Goal: Transaction & Acquisition: Purchase product/service

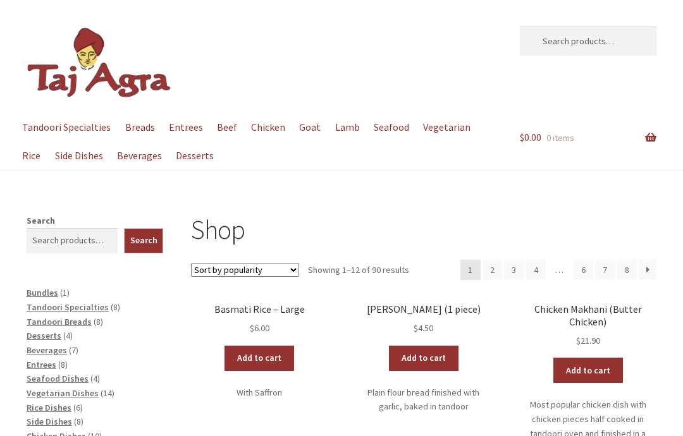
click at [144, 130] on link "Breads" at bounding box center [140, 127] width 42 height 28
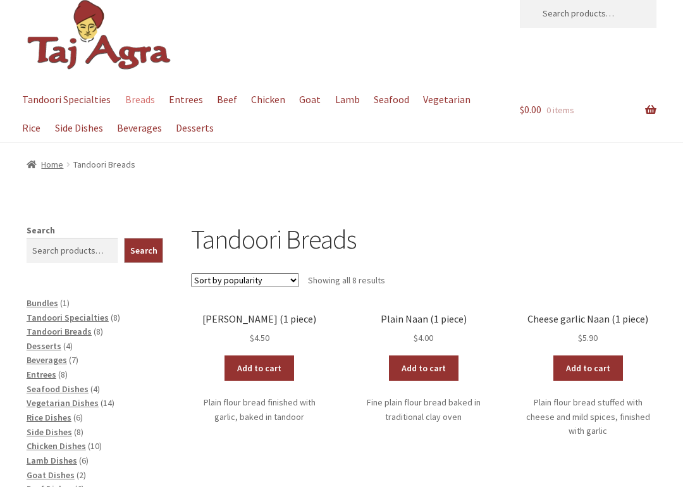
scroll to position [32, 0]
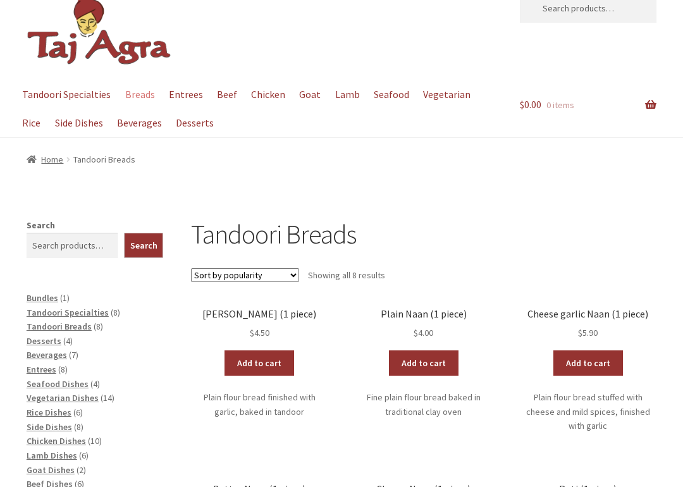
click at [271, 360] on link "Add to cart" at bounding box center [260, 363] width 70 height 25
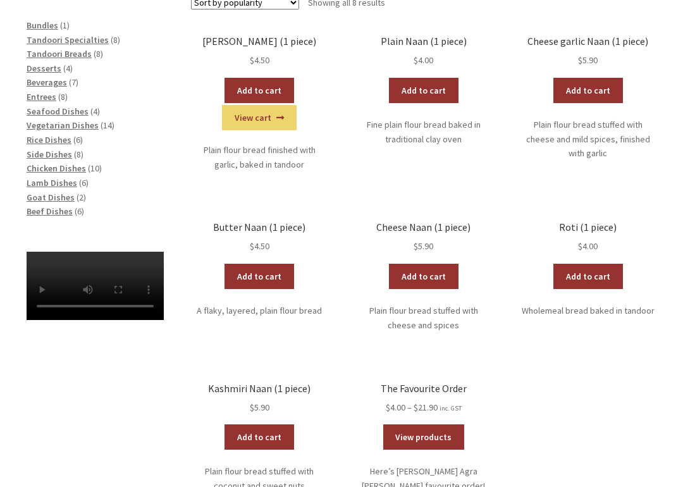
scroll to position [305, 0]
click at [594, 275] on link "Add to cart" at bounding box center [588, 276] width 70 height 25
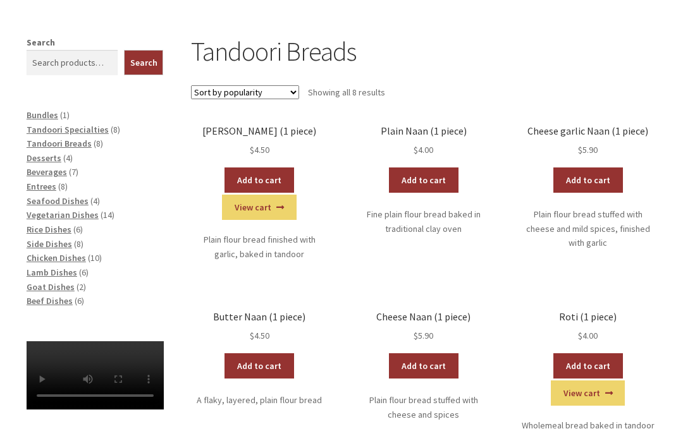
scroll to position [215, 0]
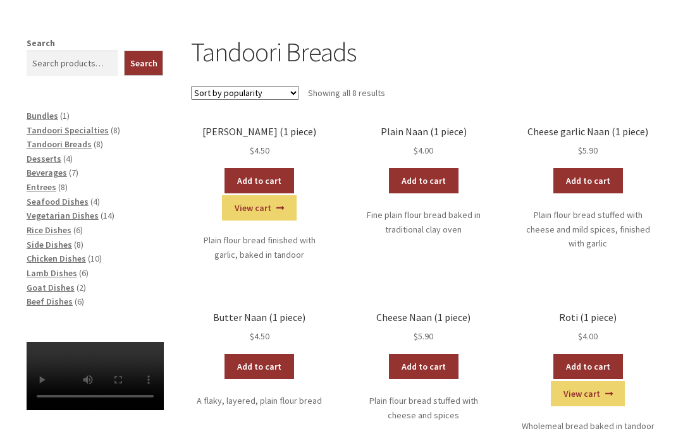
click at [58, 171] on span "Beverages" at bounding box center [47, 172] width 40 height 11
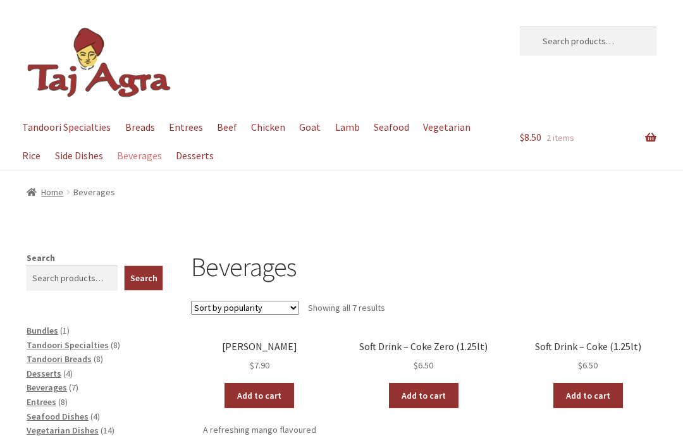
click at [269, 390] on link "Add to cart" at bounding box center [260, 395] width 70 height 25
click at [269, 392] on link "Add to cart" at bounding box center [260, 395] width 70 height 25
click at [48, 398] on span "Entrees" at bounding box center [42, 402] width 30 height 11
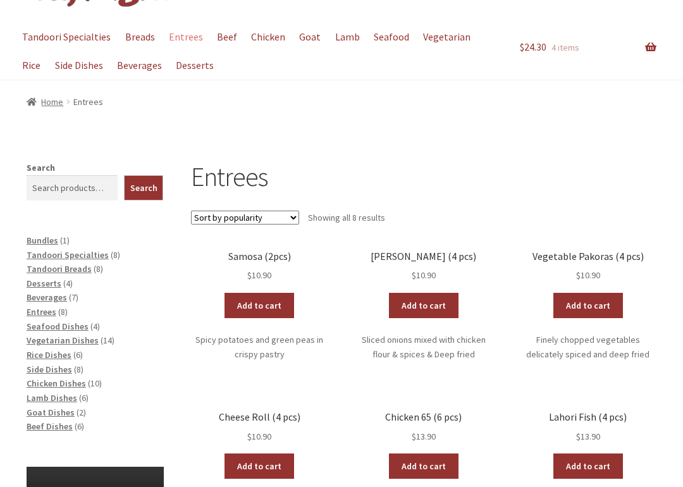
scroll to position [91, 0]
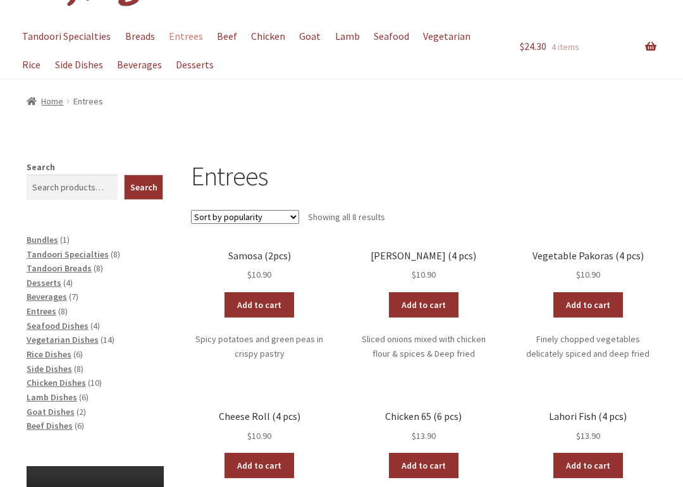
click at [273, 301] on link "Add to cart" at bounding box center [260, 304] width 70 height 25
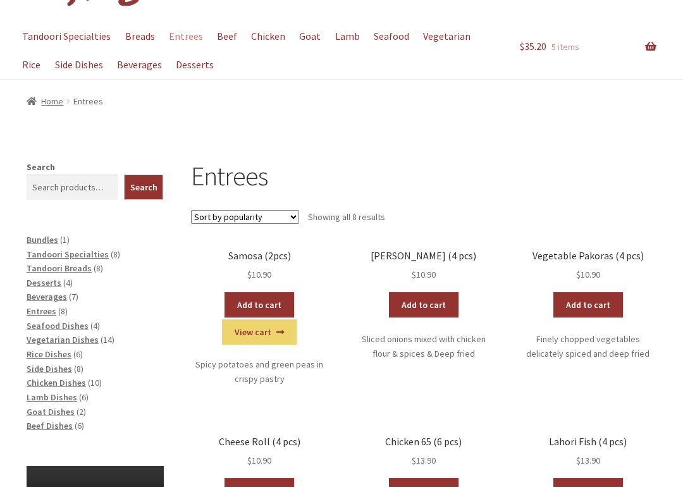
click at [90, 337] on span "Vegetarian Dishes" at bounding box center [63, 339] width 72 height 11
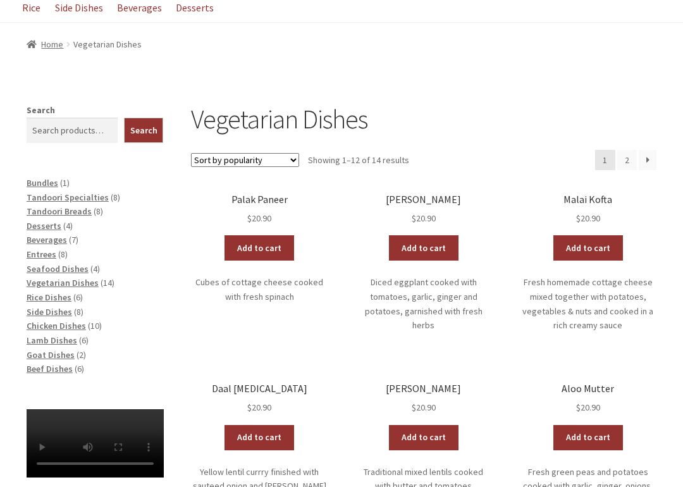
scroll to position [157, 0]
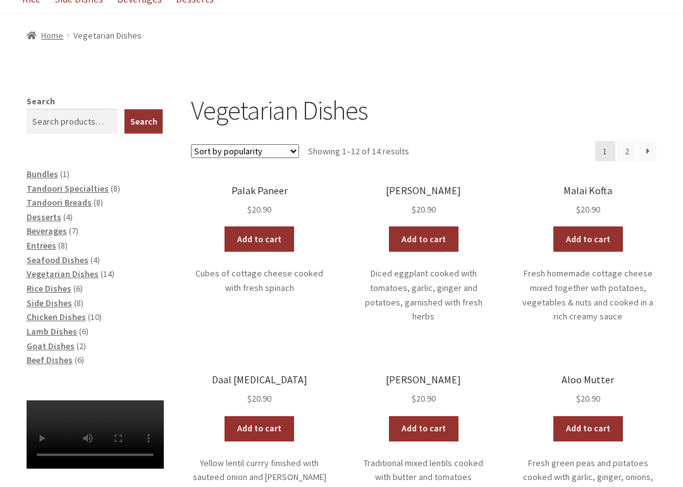
click at [273, 237] on link "Add to cart" at bounding box center [260, 238] width 70 height 25
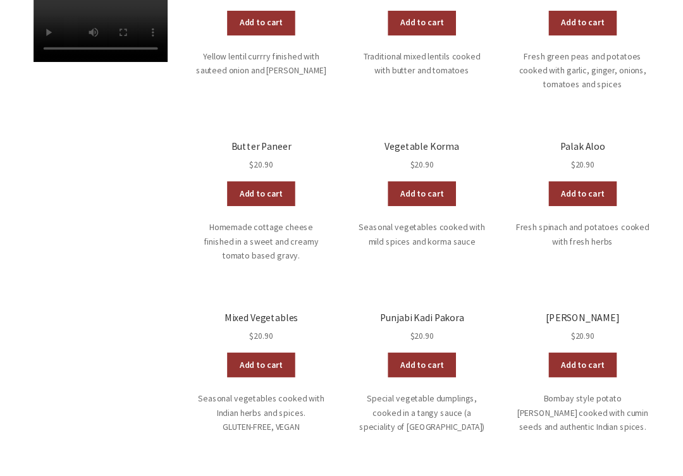
scroll to position [563, 0]
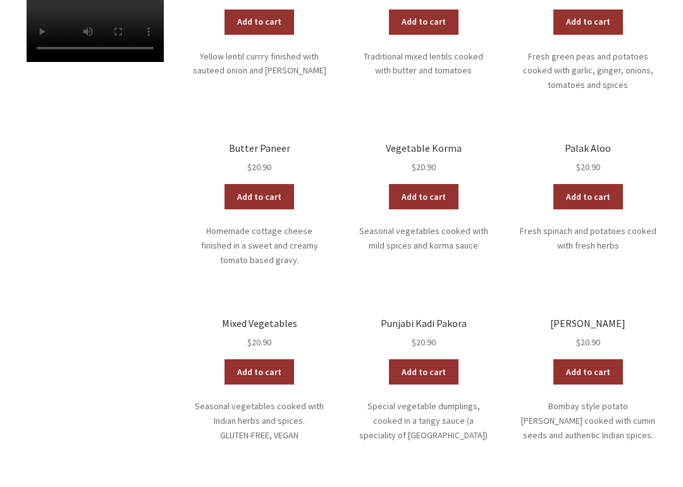
click at [596, 362] on link "Add to cart" at bounding box center [588, 371] width 70 height 25
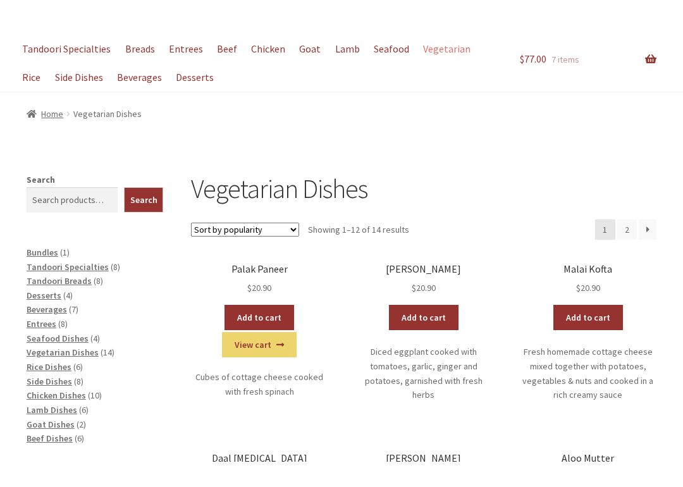
scroll to position [139, 0]
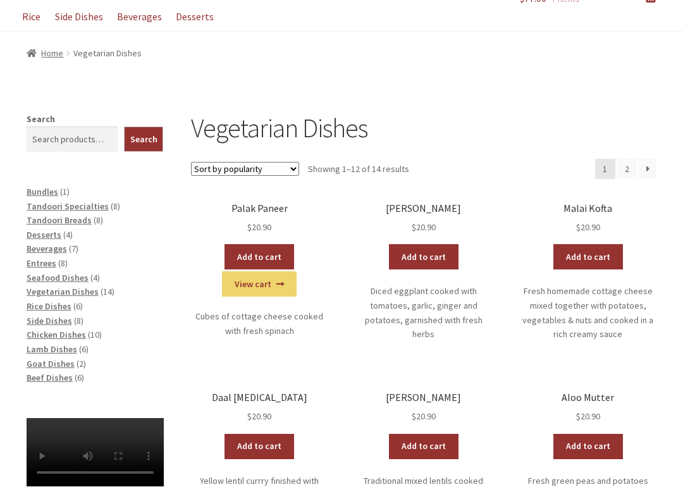
click at [52, 303] on span "Rice Dishes" at bounding box center [49, 306] width 45 height 11
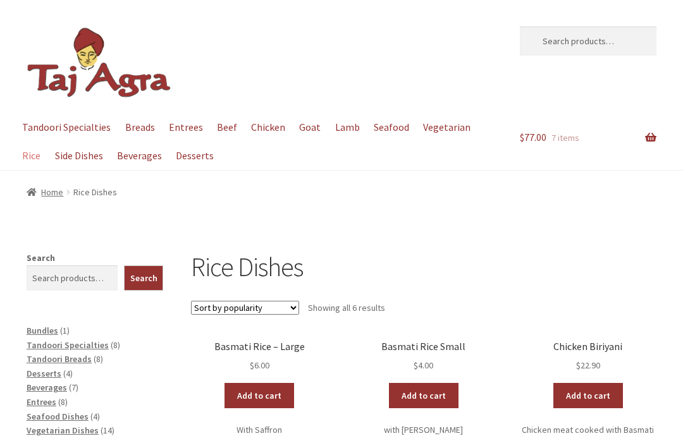
click at [270, 389] on link "Add to cart" at bounding box center [260, 395] width 70 height 25
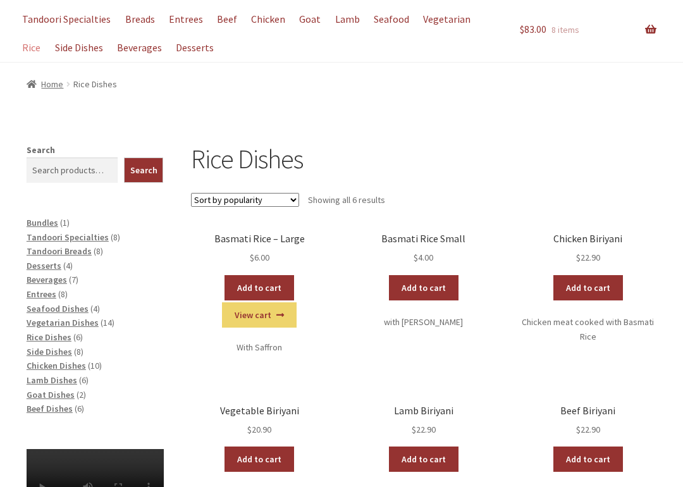
scroll to position [113, 0]
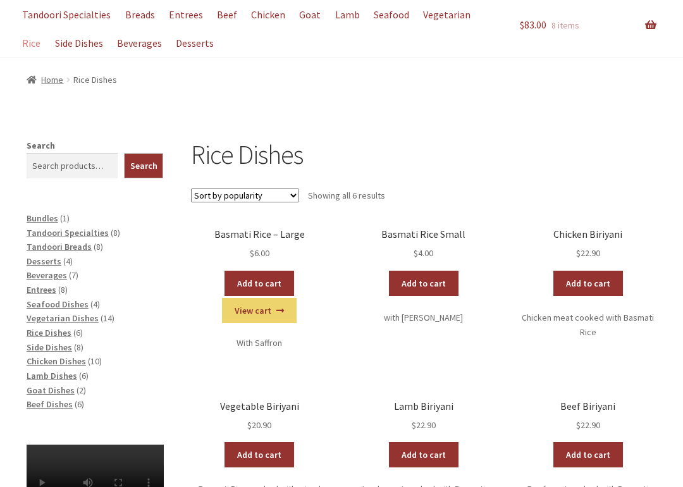
click at [56, 343] on span "Side Dishes" at bounding box center [50, 347] width 46 height 11
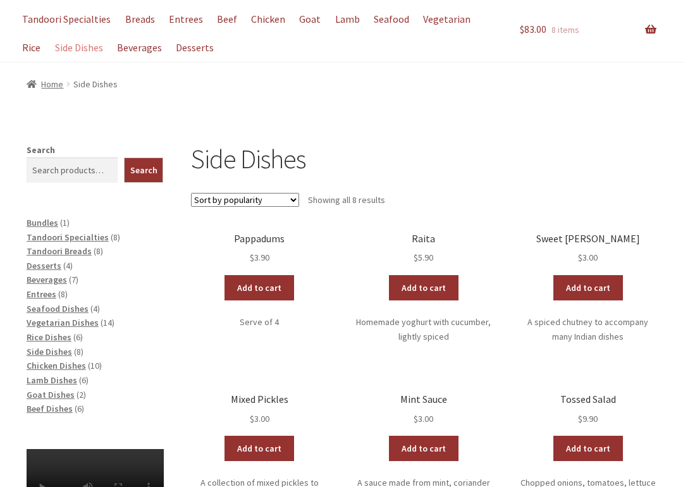
scroll to position [112, 0]
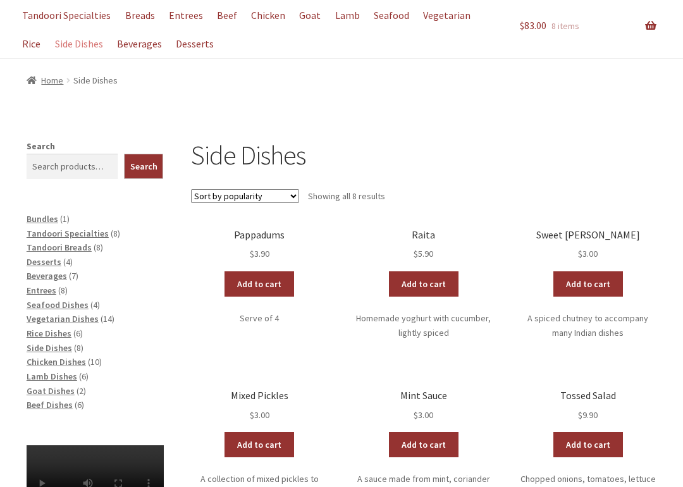
click at [263, 280] on link "Add to cart" at bounding box center [260, 283] width 70 height 25
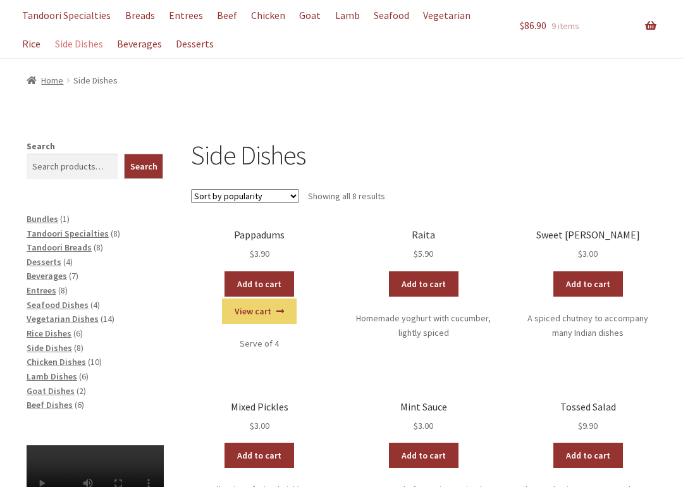
click at [272, 436] on link "Add to cart" at bounding box center [260, 455] width 70 height 25
click at [58, 373] on span "Lamb Dishes" at bounding box center [52, 376] width 51 height 11
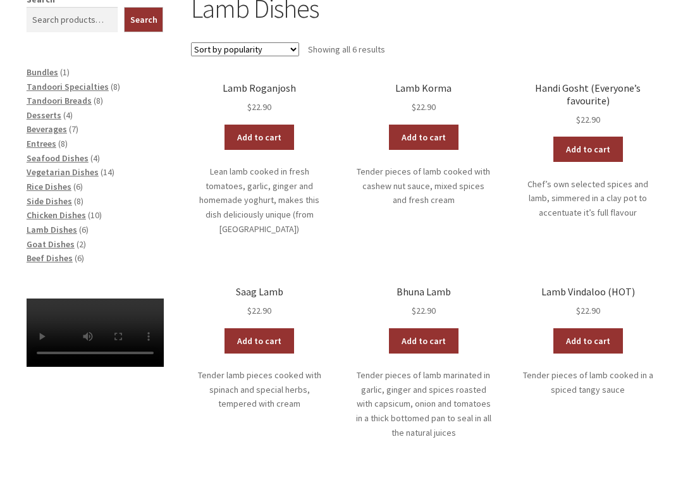
scroll to position [262, 0]
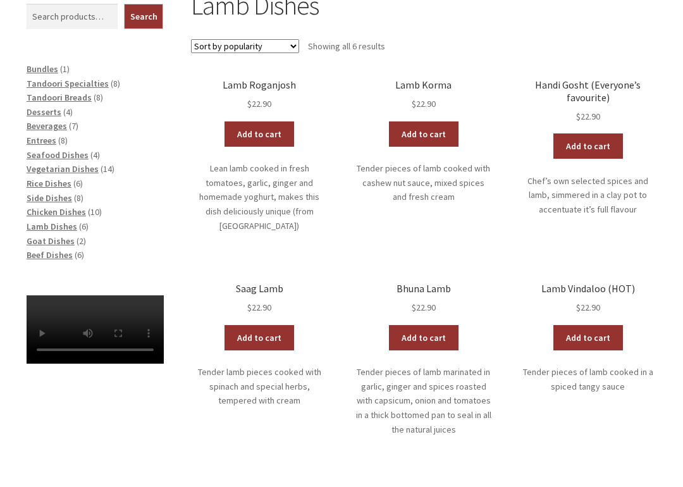
click at [52, 249] on span "Beef Dishes" at bounding box center [50, 254] width 46 height 11
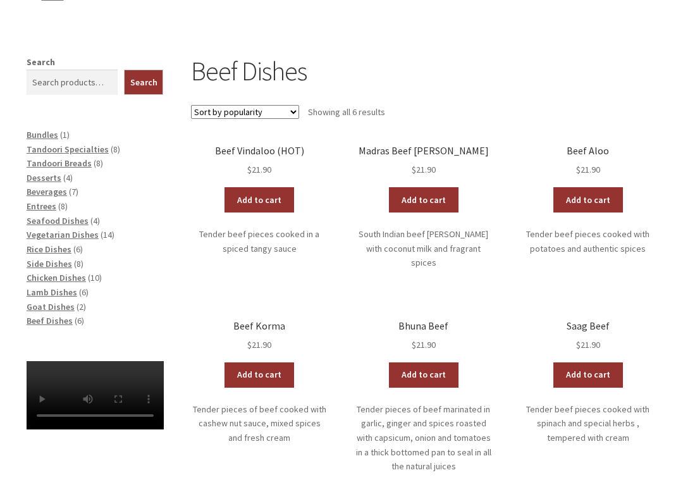
scroll to position [197, 0]
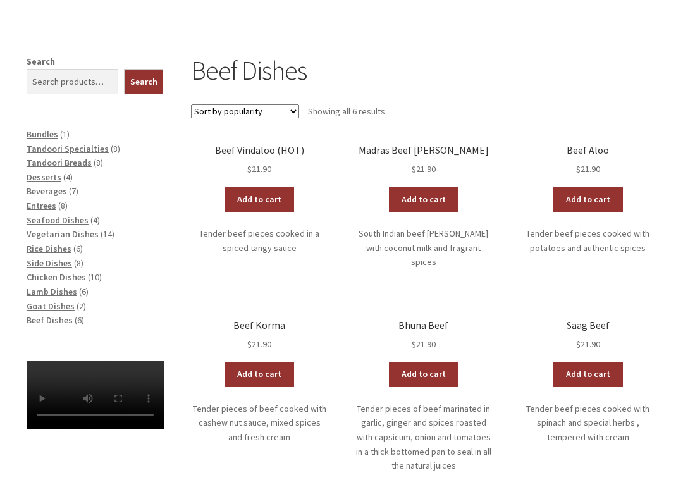
click at [270, 195] on link "Add to cart" at bounding box center [260, 199] width 70 height 25
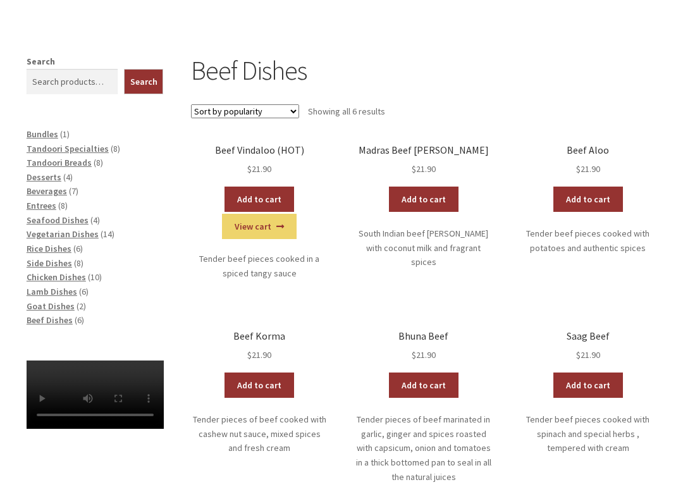
click at [509, 336] on ul "Beef Vindaloo (HOT) $ 21.90 Add to cart View cart Tender beef pieces cooked in …" at bounding box center [423, 339] width 465 height 390
click at [273, 225] on link "View cart" at bounding box center [259, 226] width 74 height 25
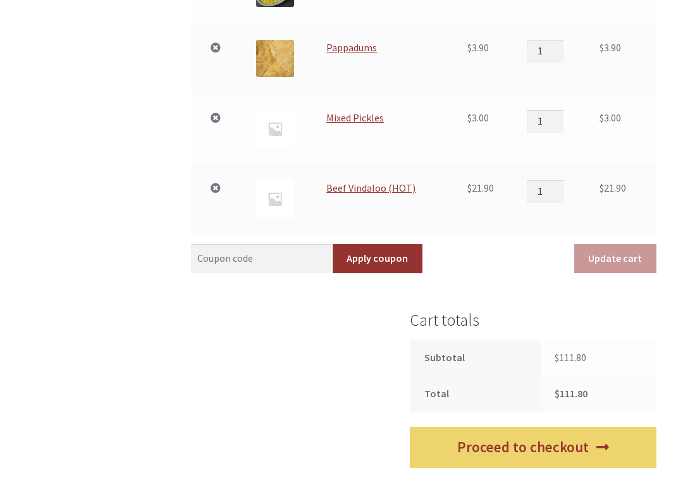
scroll to position [818, 0]
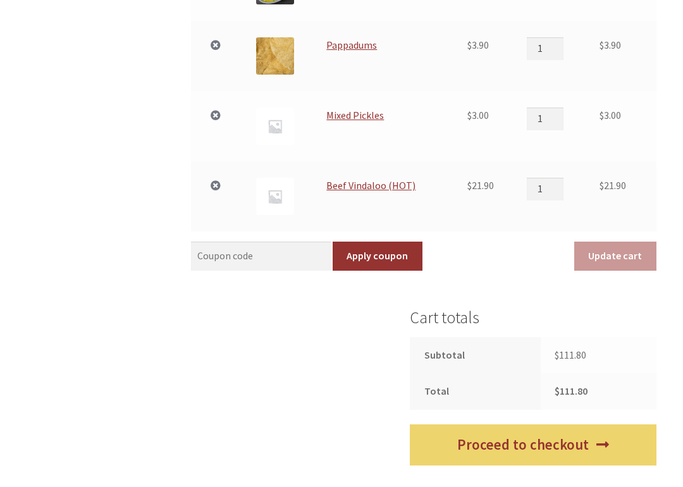
click at [559, 436] on link "Proceed to checkout" at bounding box center [533, 444] width 247 height 41
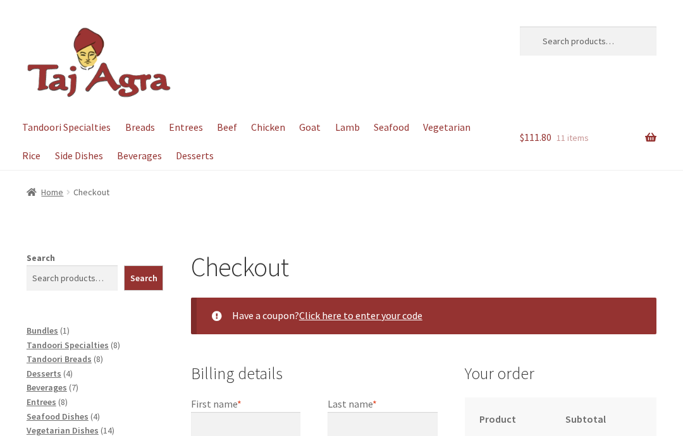
select select "ACT"
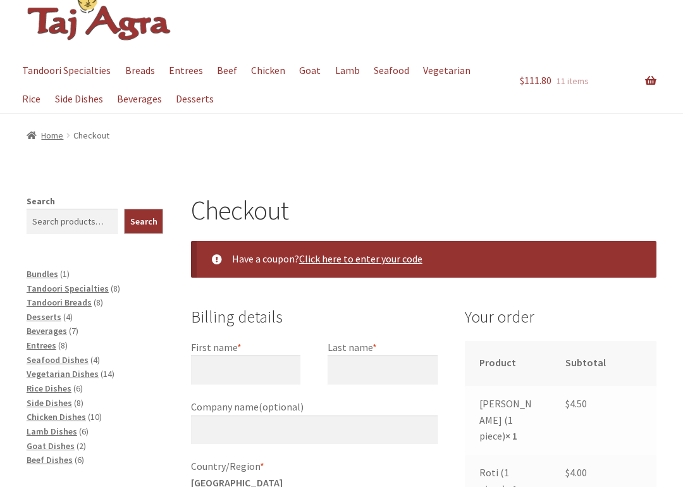
scroll to position [159, 0]
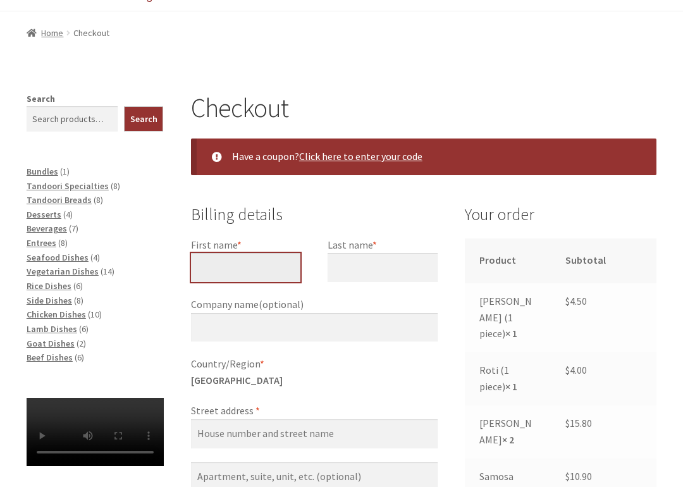
click at [260, 256] on input "First name *" at bounding box center [245, 267] width 109 height 29
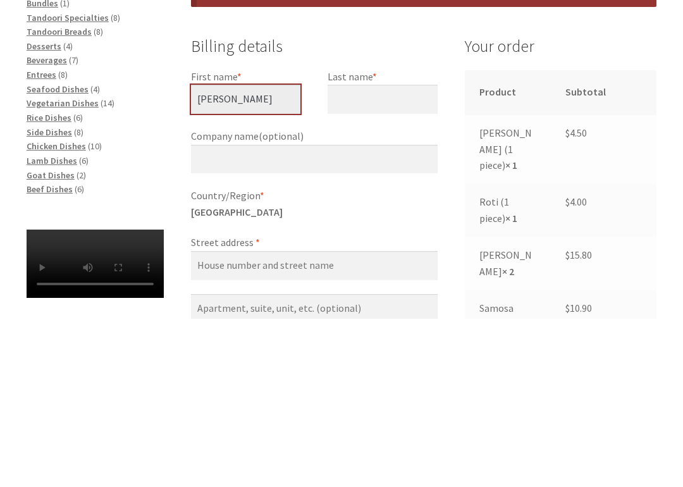
type input "Geoffrey"
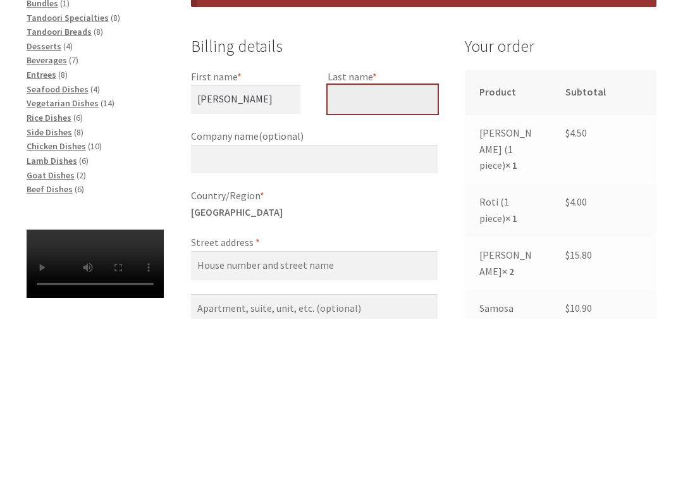
click at [386, 254] on input "Last name *" at bounding box center [382, 268] width 109 height 29
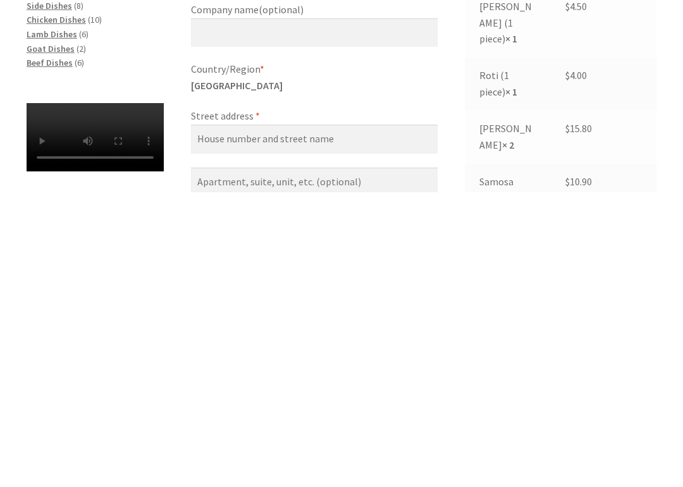
type input "Buchanan"
click at [278, 420] on input "Street address *" at bounding box center [314, 434] width 247 height 29
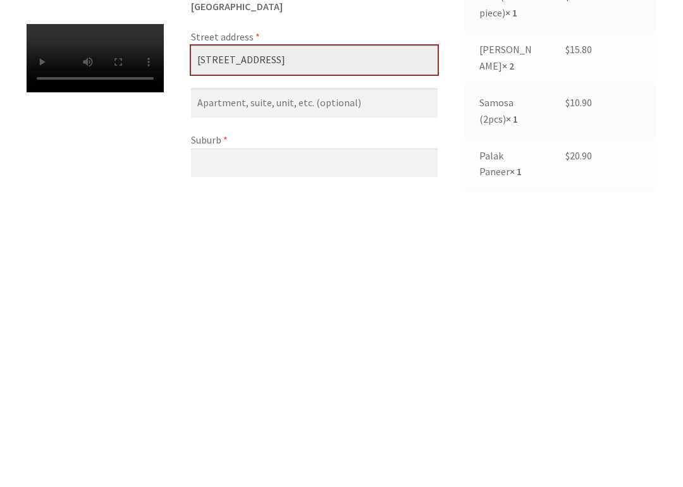
scroll to position [243, 0]
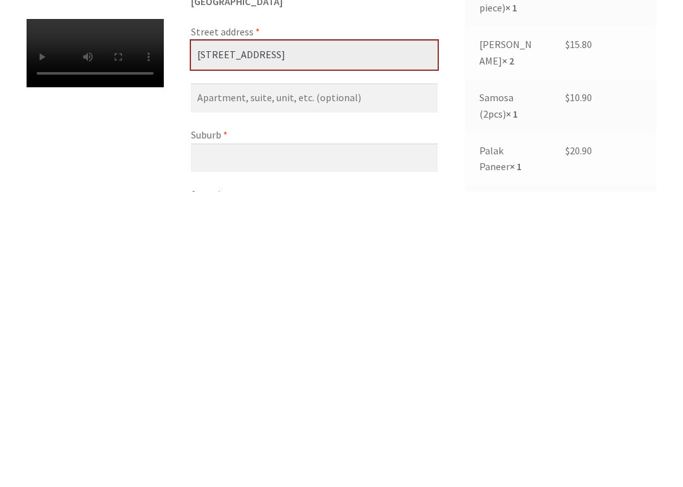
type input "[STREET_ADDRESS]"
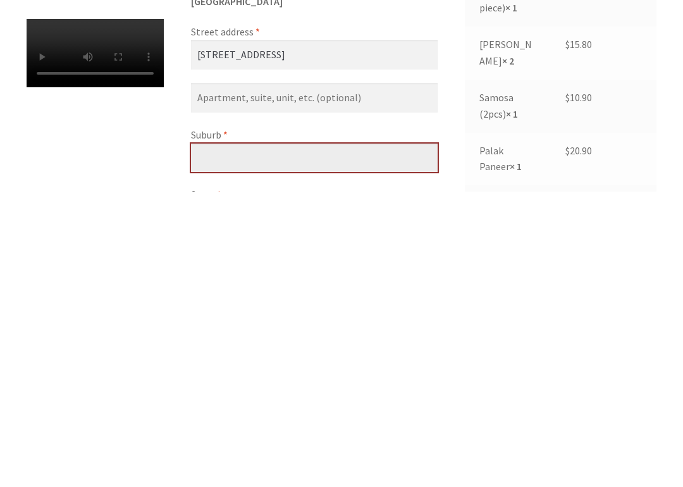
click at [276, 436] on input "Suburb *" at bounding box center [314, 453] width 247 height 29
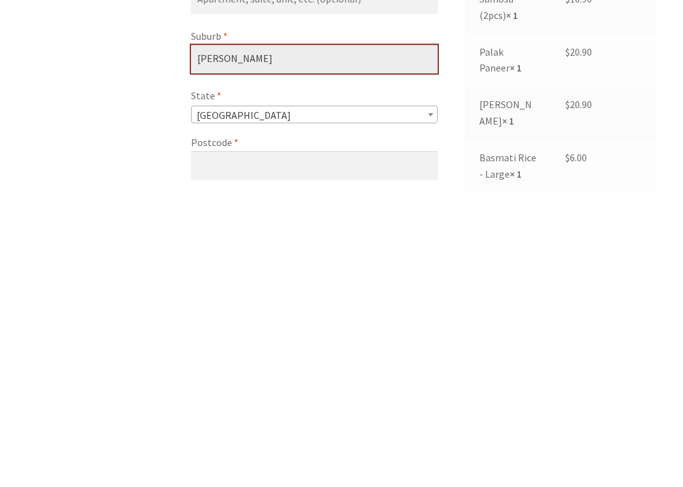
scroll to position [374, 0]
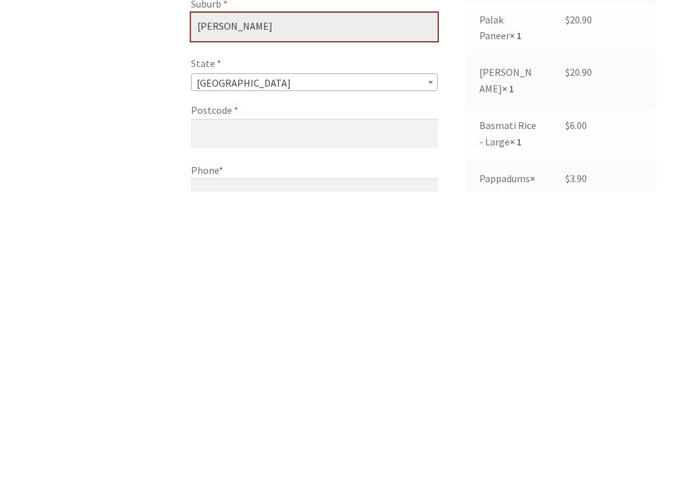
type input "Watson"
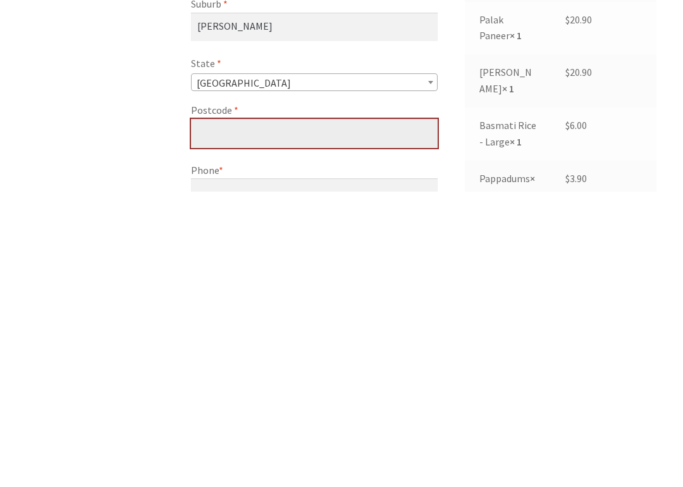
click at [322, 414] on input "Postcode *" at bounding box center [314, 428] width 247 height 29
type input "2602"
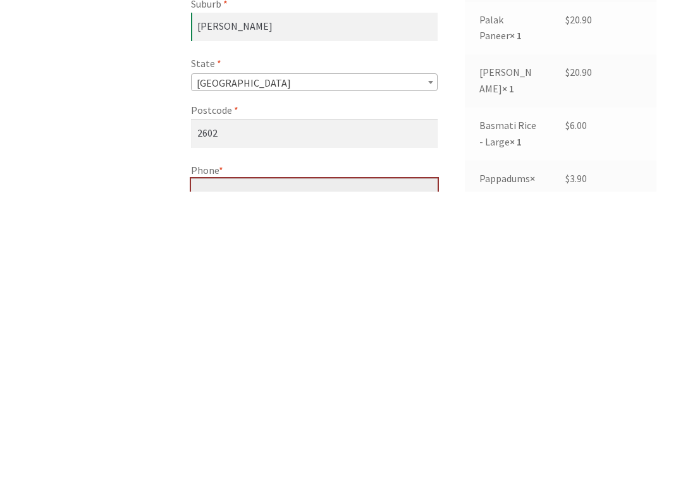
click at [261, 436] on input "Phone *" at bounding box center [314, 488] width 247 height 29
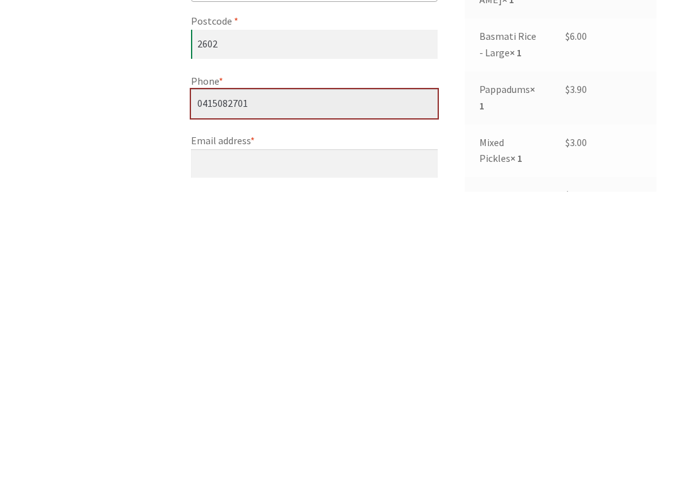
type input "0415082701"
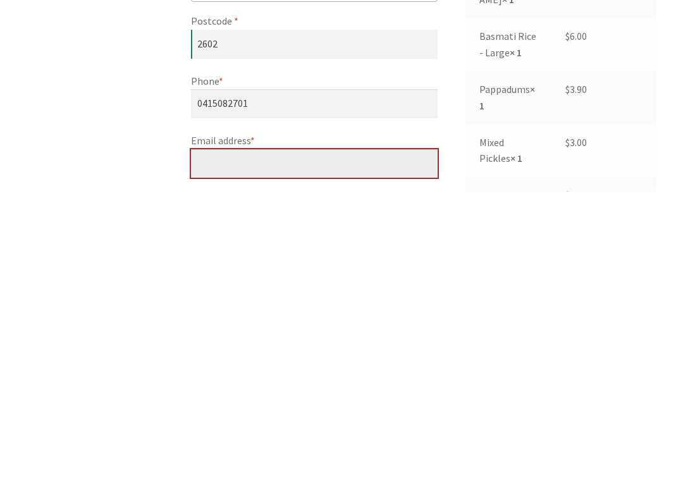
click at [277, 436] on input "Email address *" at bounding box center [314, 459] width 247 height 29
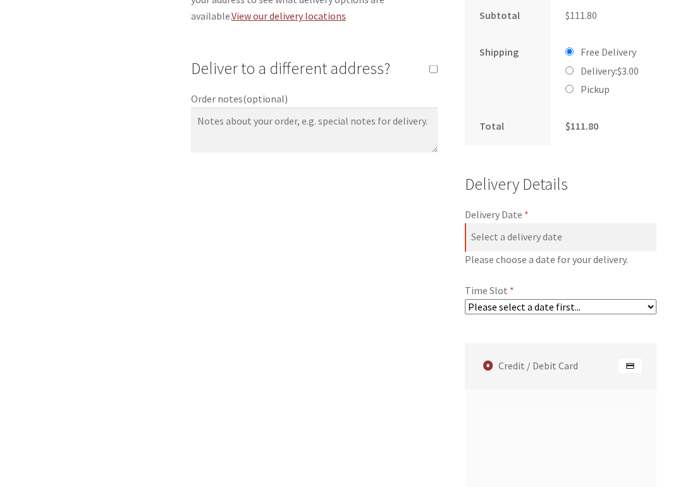
scroll to position [1007, 0]
type input "[EMAIL_ADDRESS][DOMAIN_NAME]"
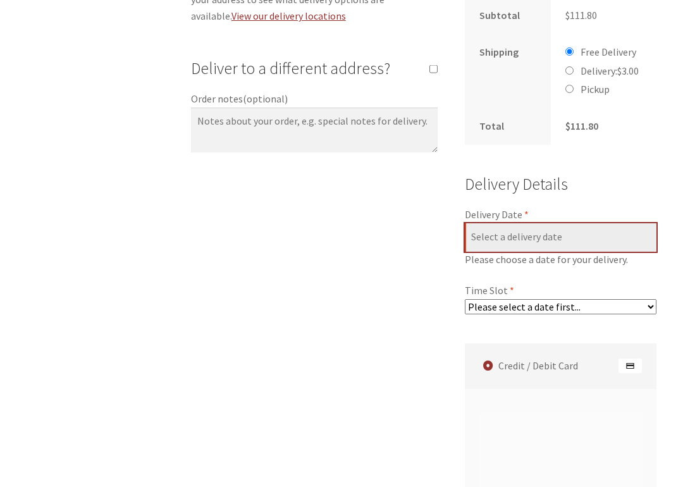
click at [581, 223] on input "Delivery Date *" at bounding box center [561, 237] width 192 height 29
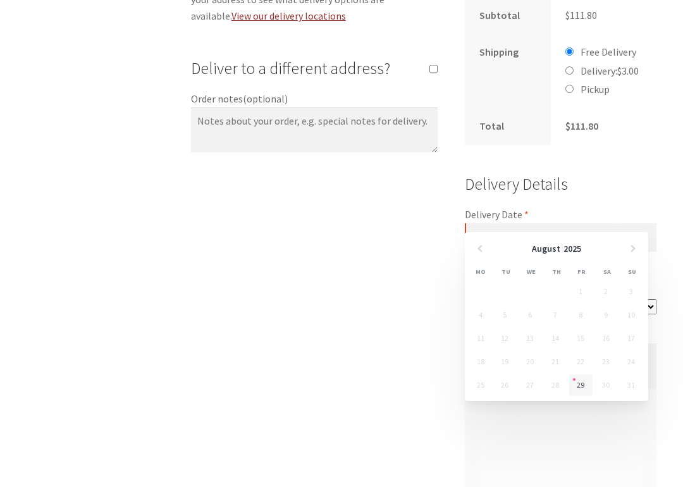
click at [582, 388] on link "29" at bounding box center [580, 385] width 23 height 22
type input "[DATE]"
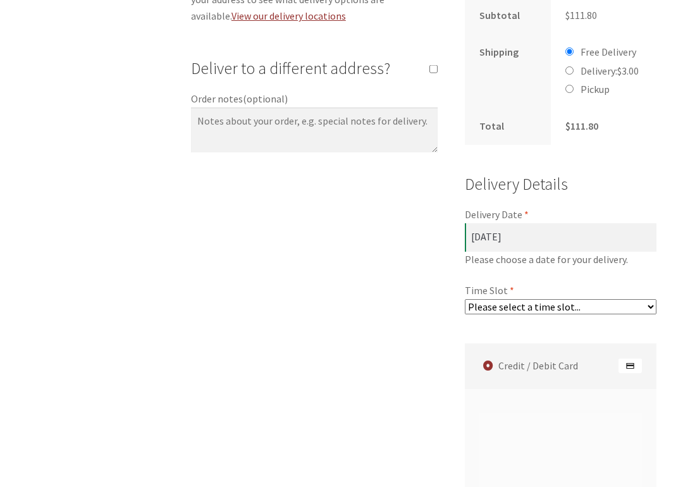
click at [643, 299] on select "Please select a time slot... 05:55 PM - 06:25 PM 06:25 PM - 06:55 PM 06:55 PM -…" at bounding box center [561, 306] width 192 height 15
select select "60c2ef62db861/0|0.00"
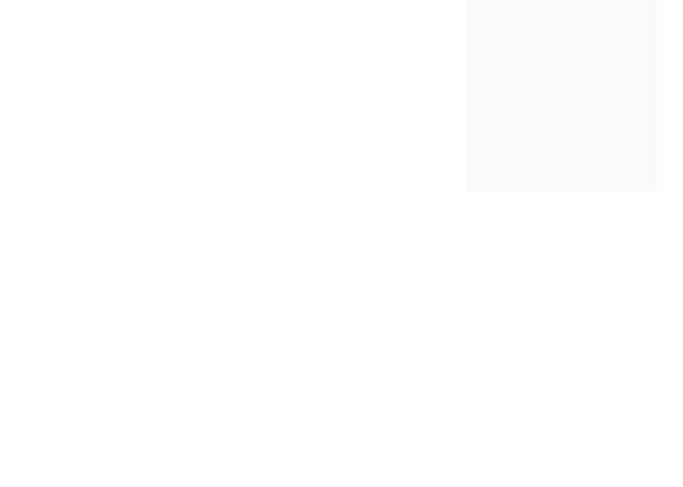
scroll to position [1568, 0]
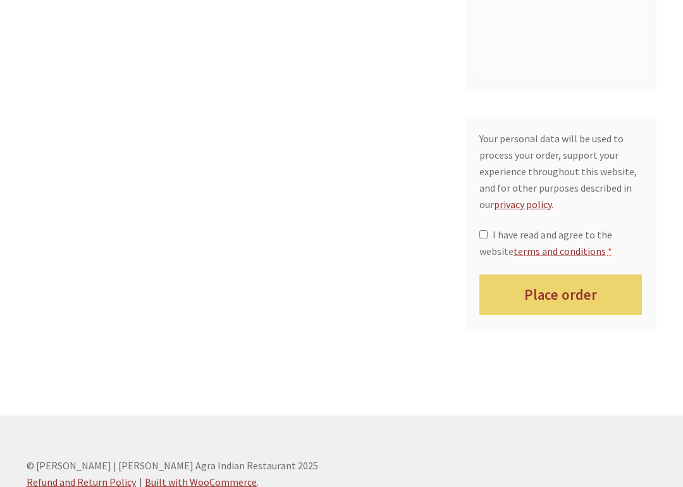
click at [481, 230] on input "I have read and agree to the website terms and conditions *" at bounding box center [483, 234] width 8 height 8
checkbox input "true"
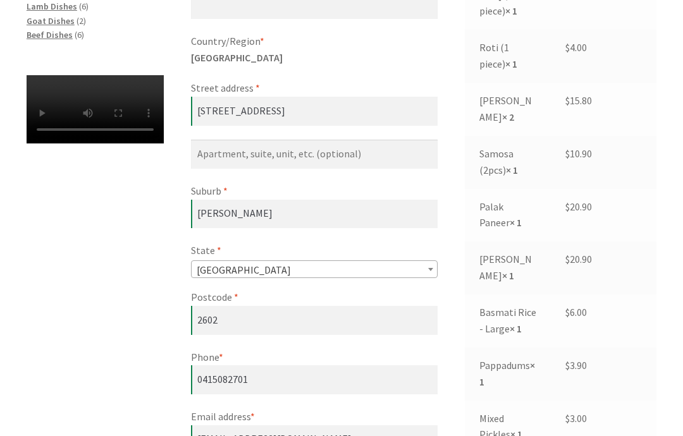
scroll to position [481, 0]
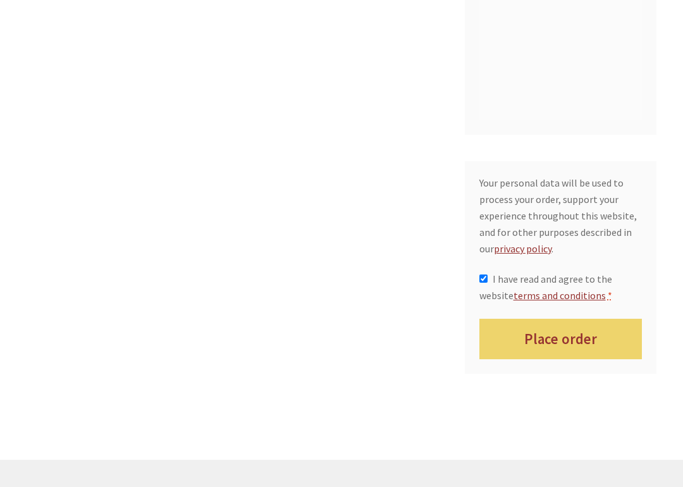
click at [581, 319] on button "Place order" at bounding box center [560, 339] width 163 height 41
